Goal: Task Accomplishment & Management: Use online tool/utility

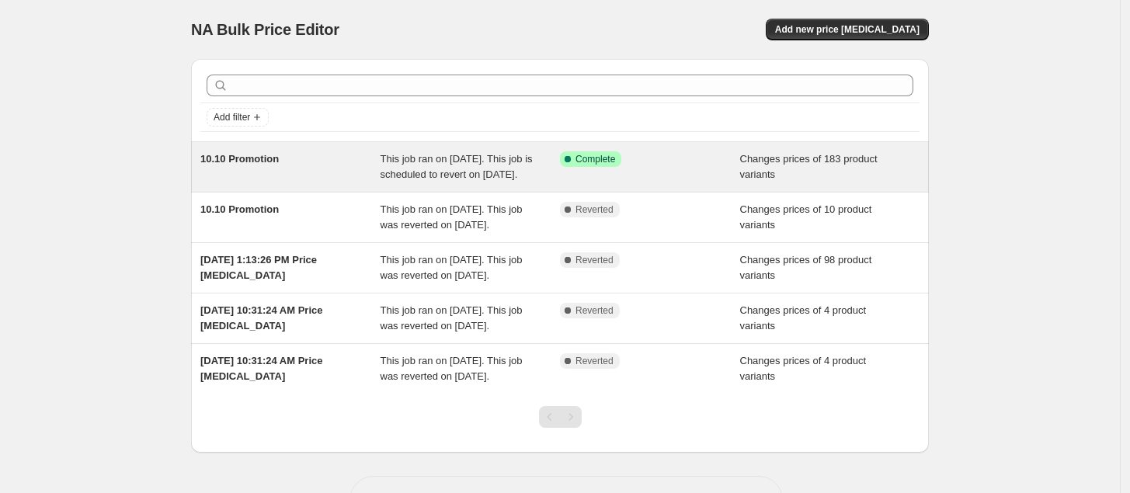
click at [439, 169] on span "This job ran on [DATE]. This job is scheduled to revert on [DATE]." at bounding box center [457, 166] width 152 height 27
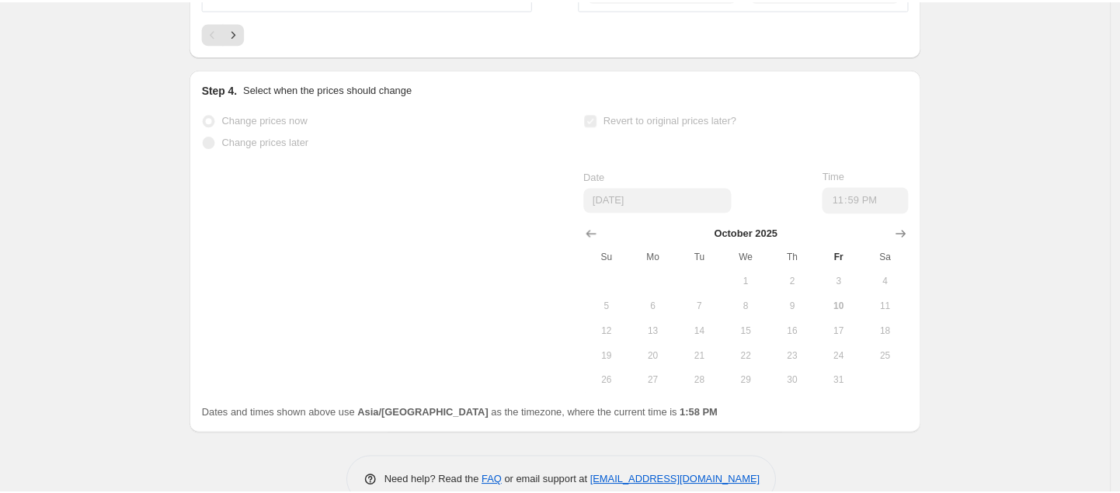
scroll to position [1248, 0]
